Goal: Task Accomplishment & Management: Complete application form

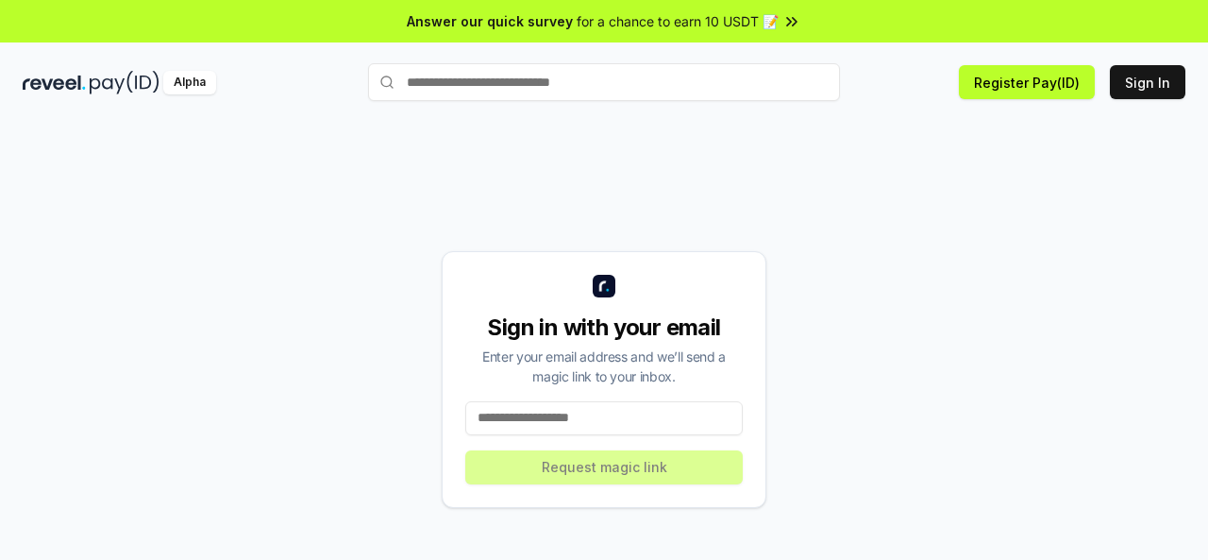
click at [494, 413] on input at bounding box center [604, 418] width 278 height 34
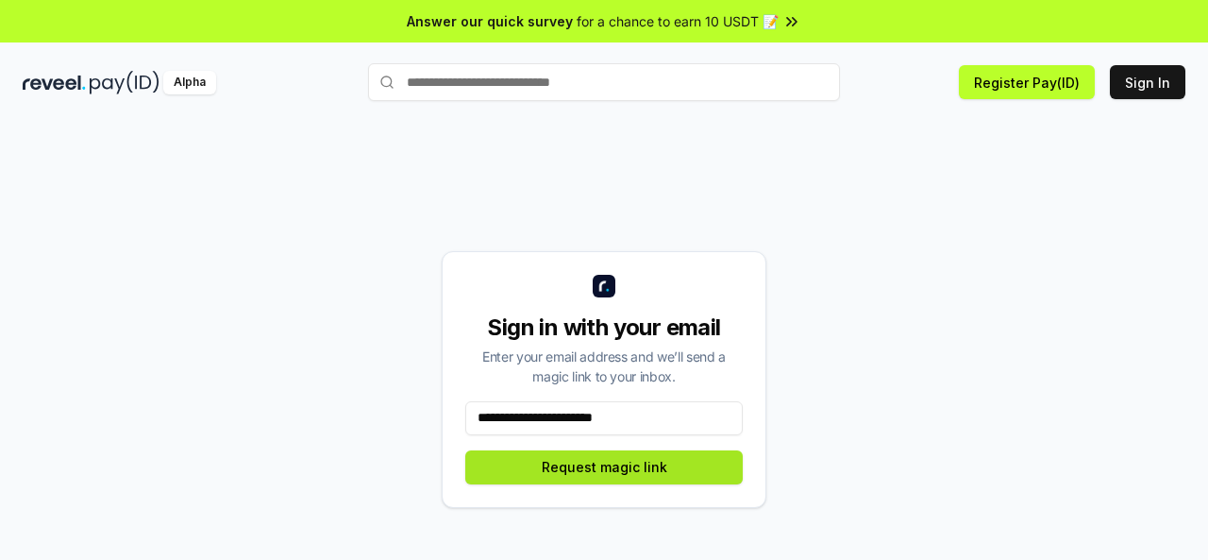
type input "**********"
click at [593, 459] on button "Request magic link" at bounding box center [604, 467] width 278 height 34
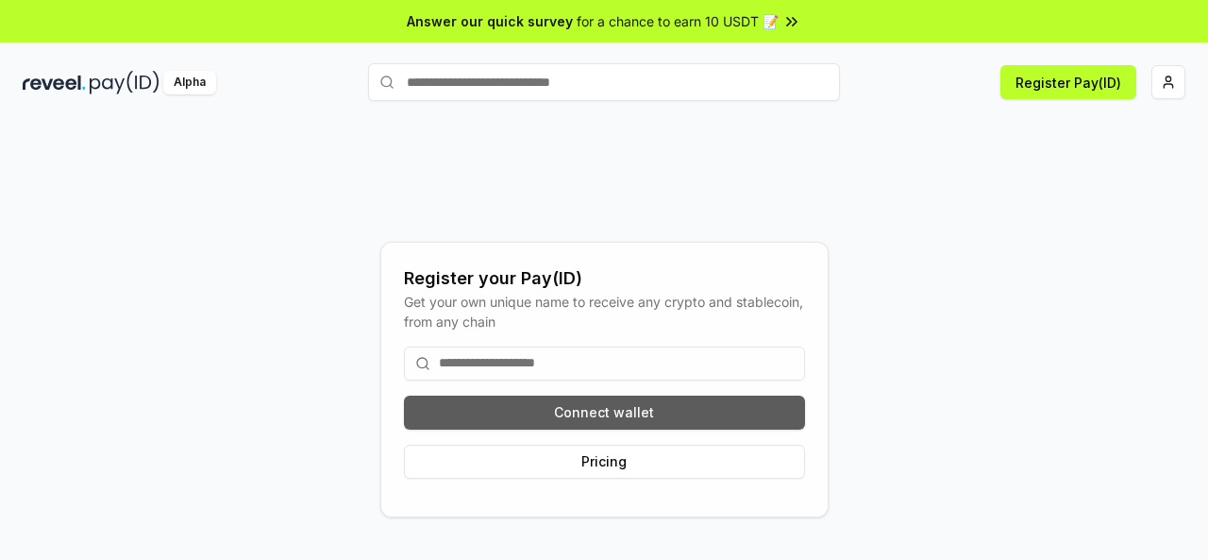
click at [609, 410] on button "Connect wallet" at bounding box center [604, 413] width 401 height 34
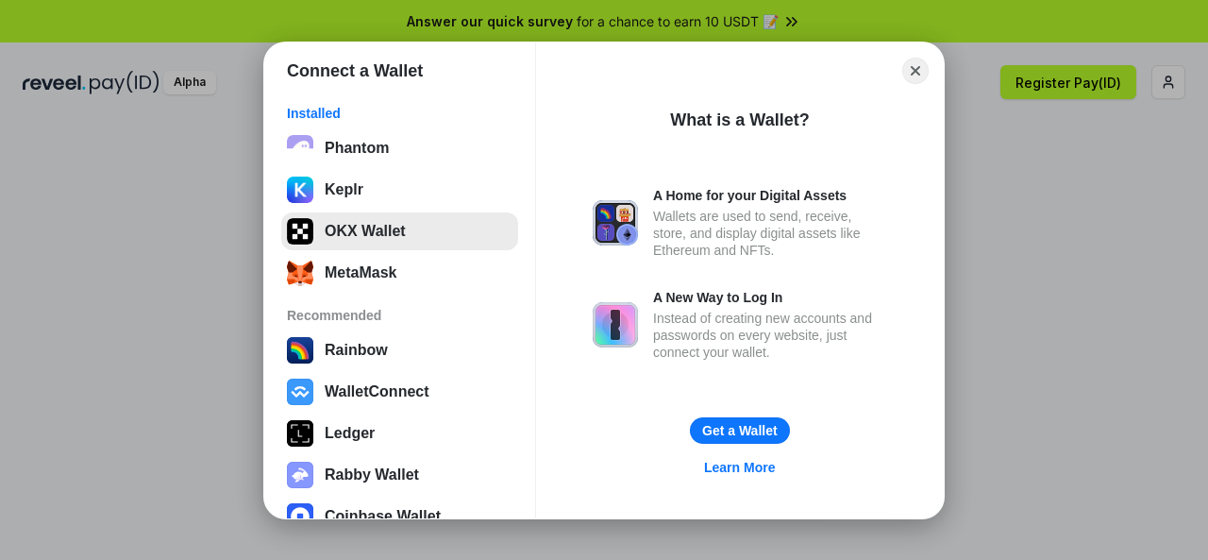
click at [403, 241] on button "OKX Wallet" at bounding box center [399, 231] width 237 height 38
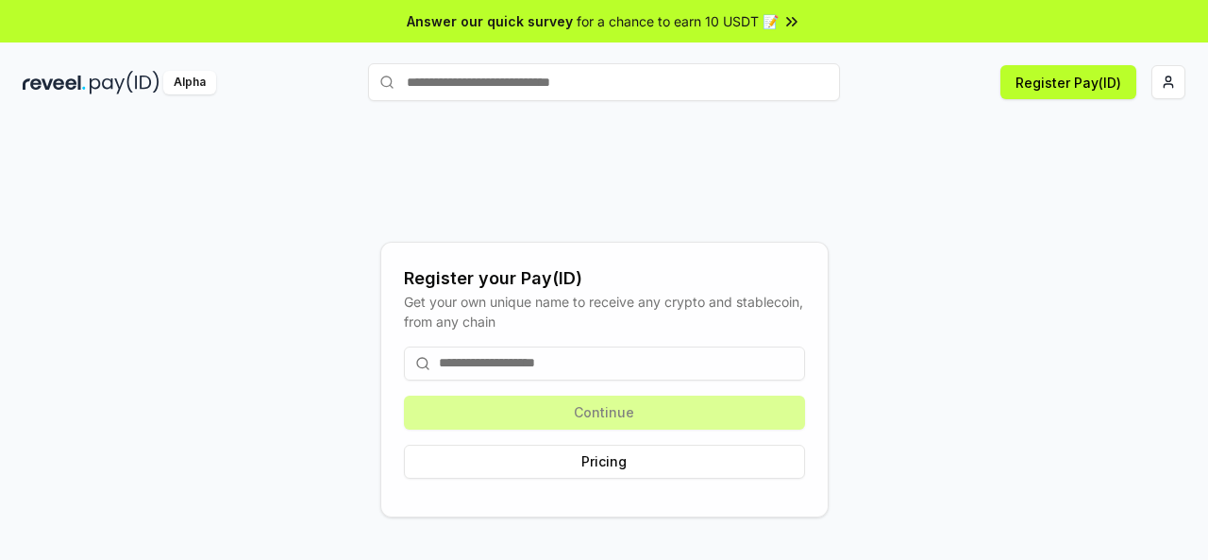
click at [708, 364] on input at bounding box center [604, 363] width 401 height 34
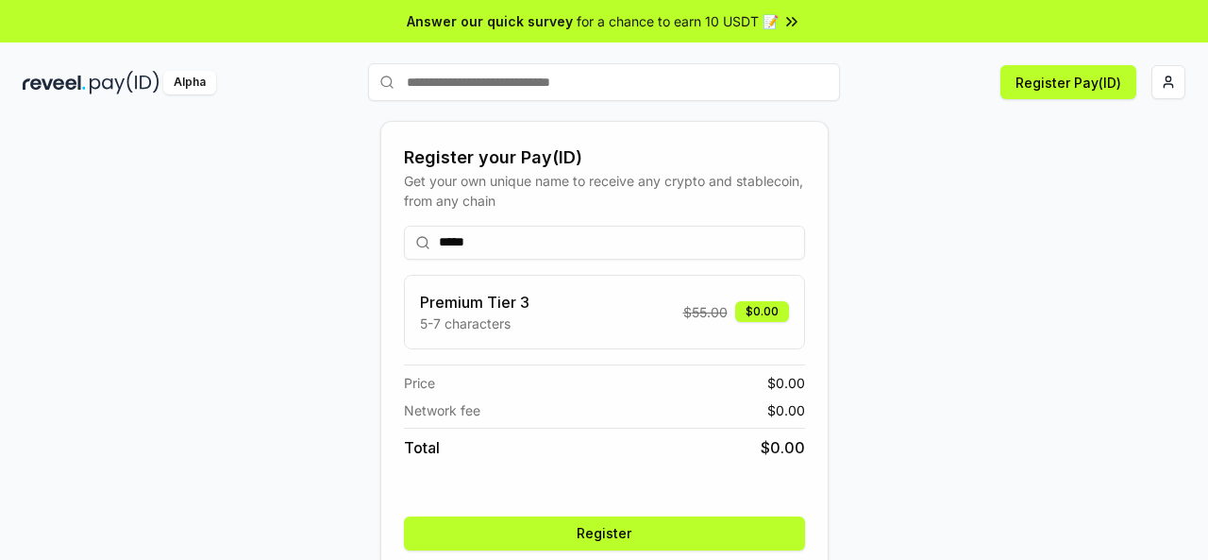
type input "*****"
click at [641, 519] on button "Register" at bounding box center [604, 533] width 401 height 34
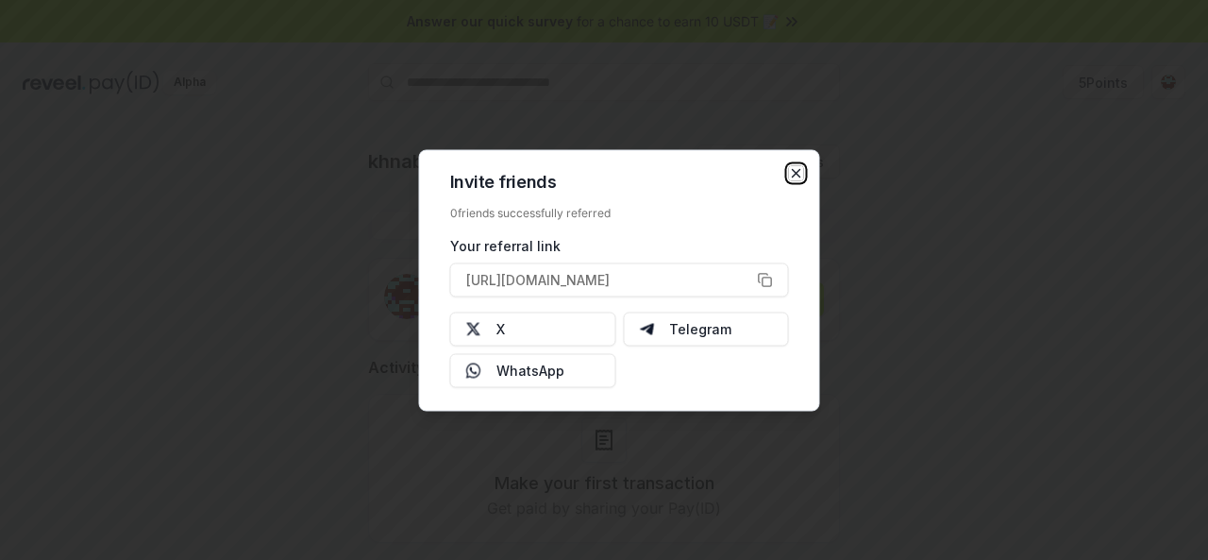
click at [794, 174] on icon "button" at bounding box center [796, 172] width 15 height 15
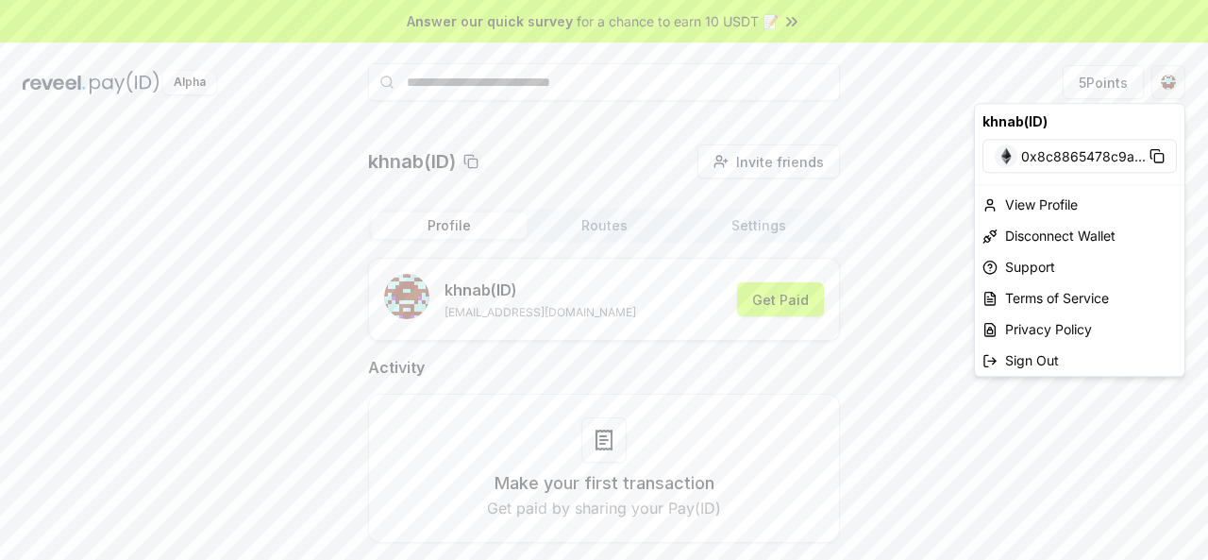
click at [1167, 92] on html "Answer our quick survey for a chance to earn 10 USDT 📝 Alpha 5 Points khnab(ID)…" at bounding box center [604, 280] width 1208 height 560
click at [1051, 350] on div "Sign Out" at bounding box center [1080, 360] width 210 height 31
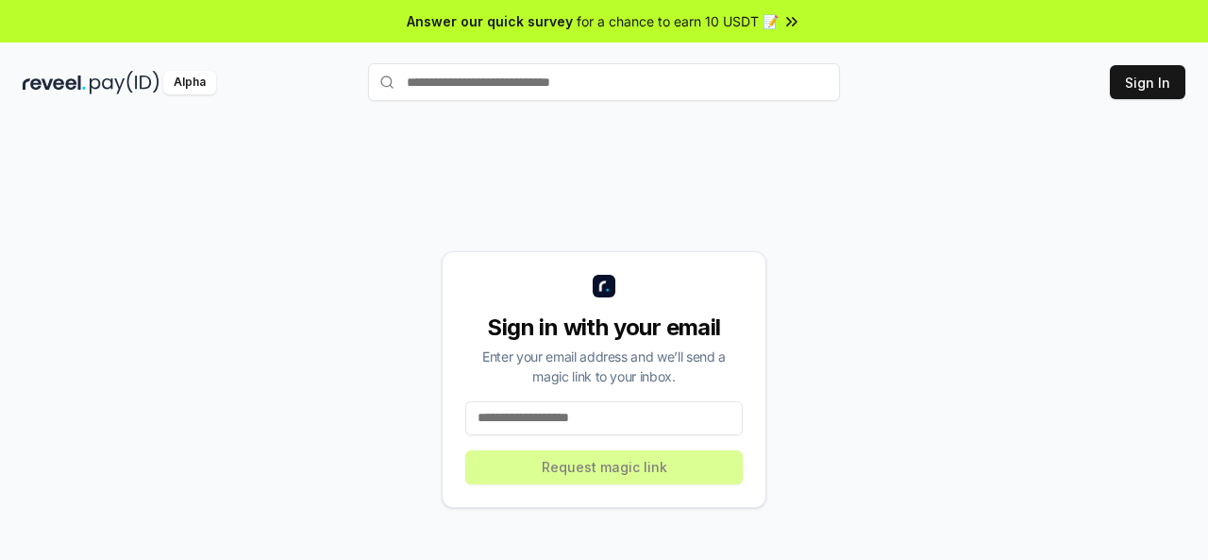
click at [587, 420] on input at bounding box center [604, 418] width 278 height 34
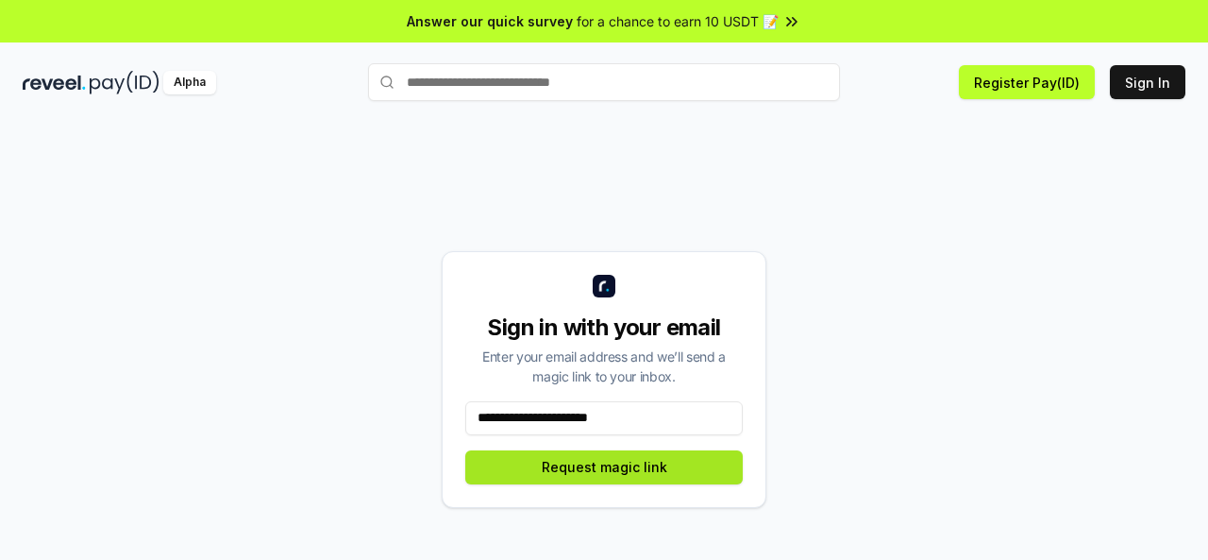
type input "**********"
click at [608, 460] on button "Request magic link" at bounding box center [604, 467] width 278 height 34
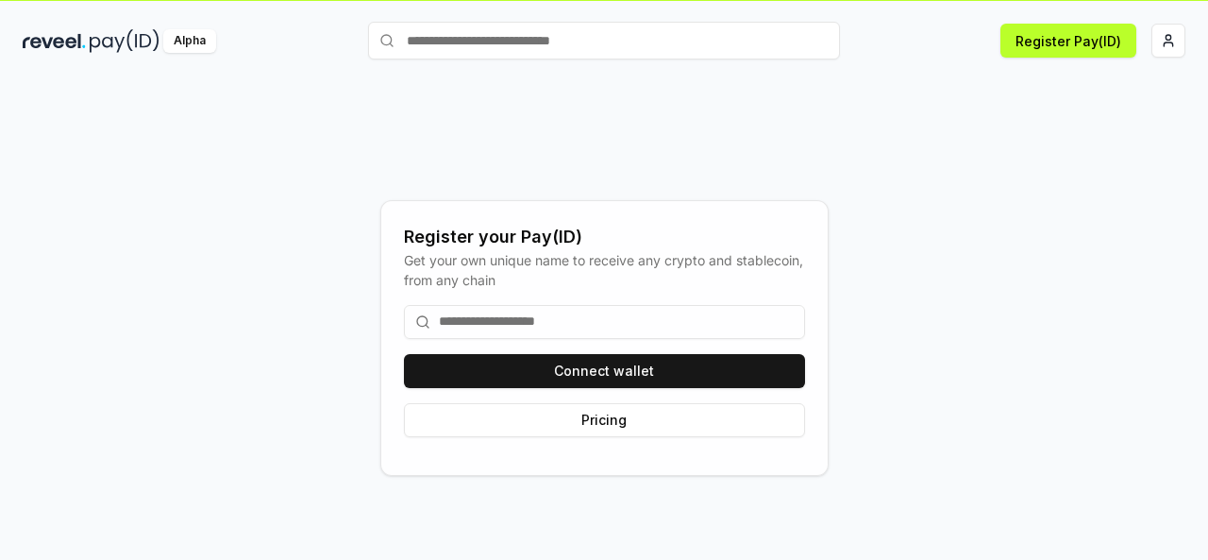
scroll to position [54, 0]
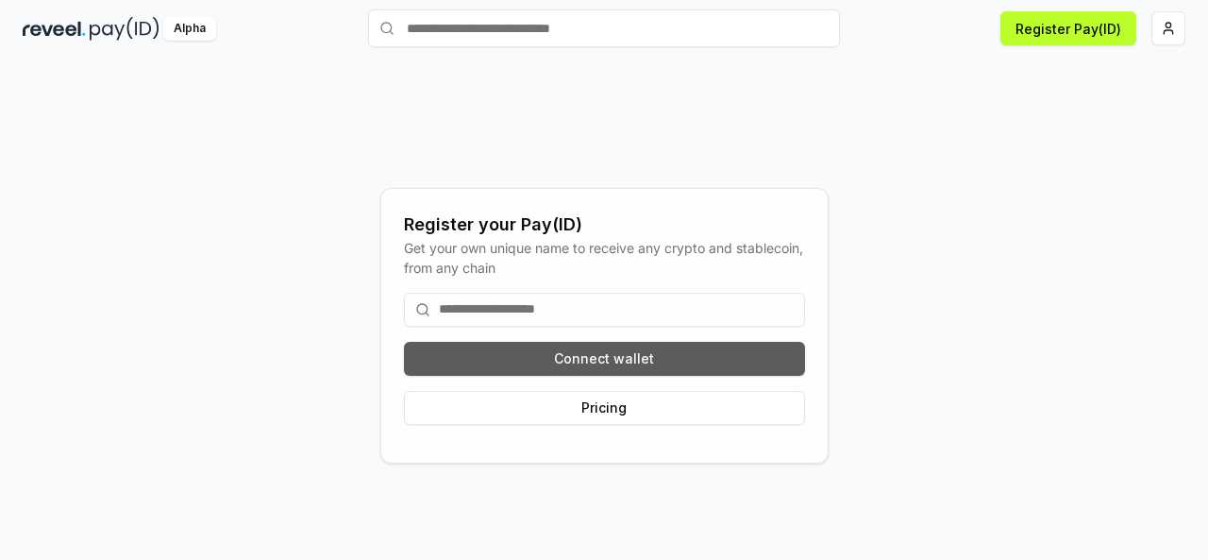
click at [598, 350] on button "Connect wallet" at bounding box center [604, 359] width 401 height 34
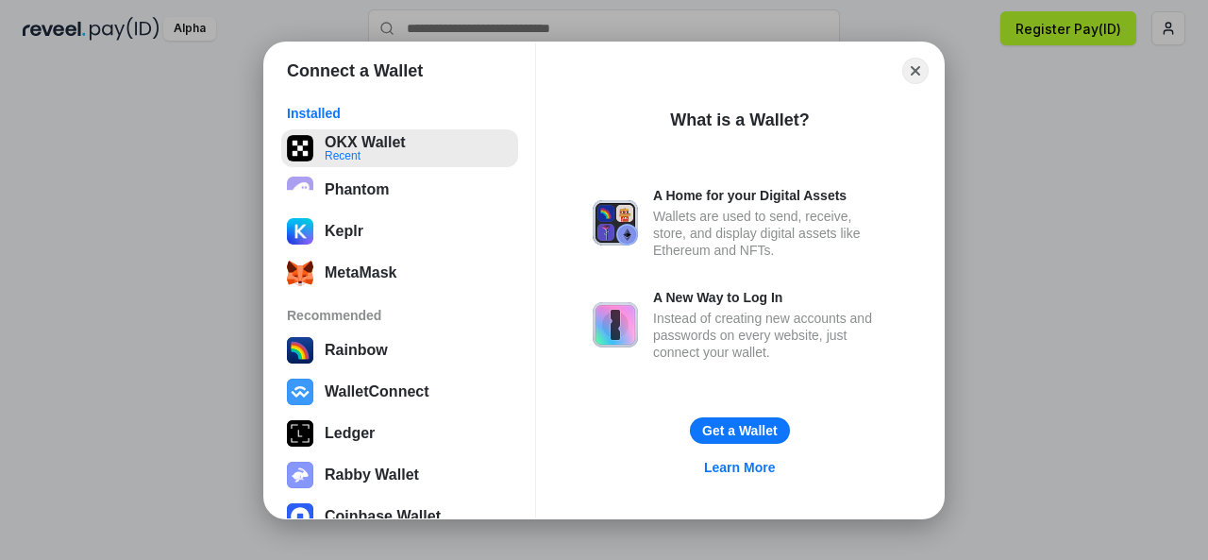
click at [402, 134] on button "OKX Wallet Recent" at bounding box center [399, 148] width 237 height 38
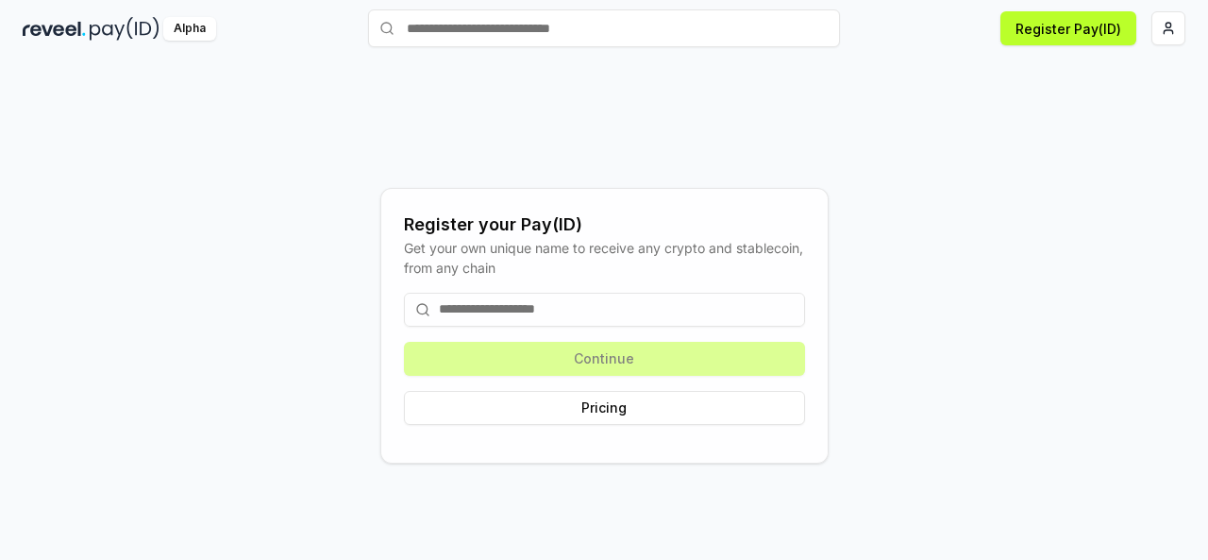
click at [615, 305] on input at bounding box center [604, 310] width 401 height 34
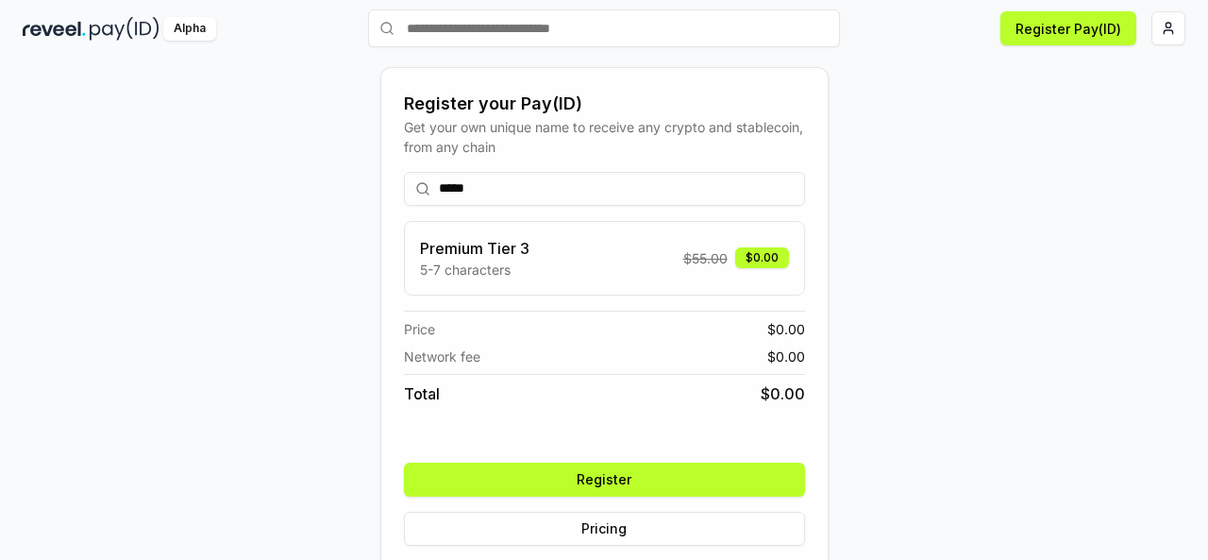
type input "*****"
click at [624, 482] on button "Register" at bounding box center [604, 480] width 401 height 34
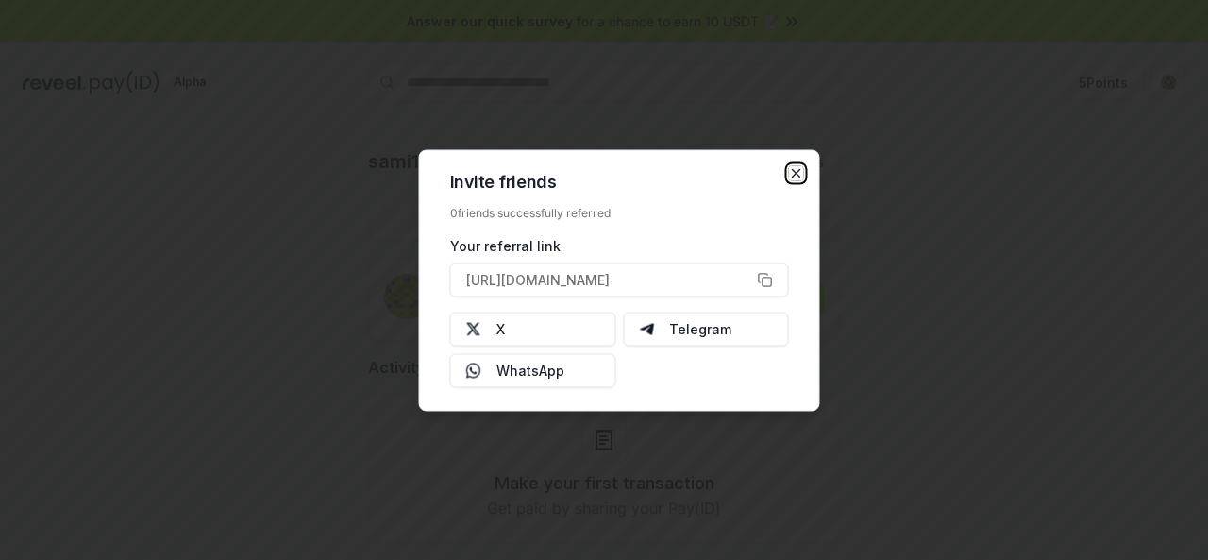
click at [796, 170] on icon "button" at bounding box center [796, 172] width 15 height 15
